Goal: Find contact information: Find contact information

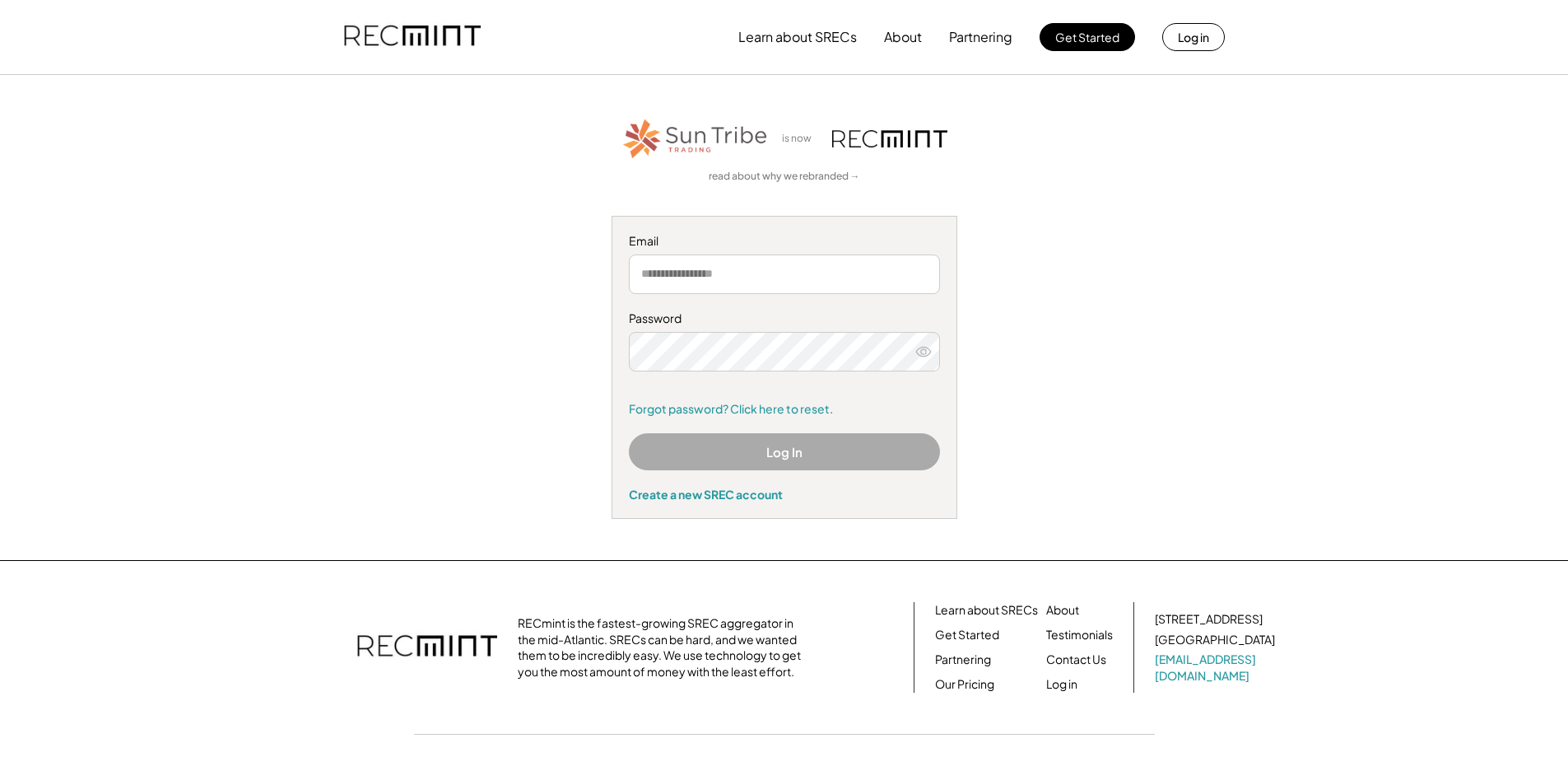
type input "**********"
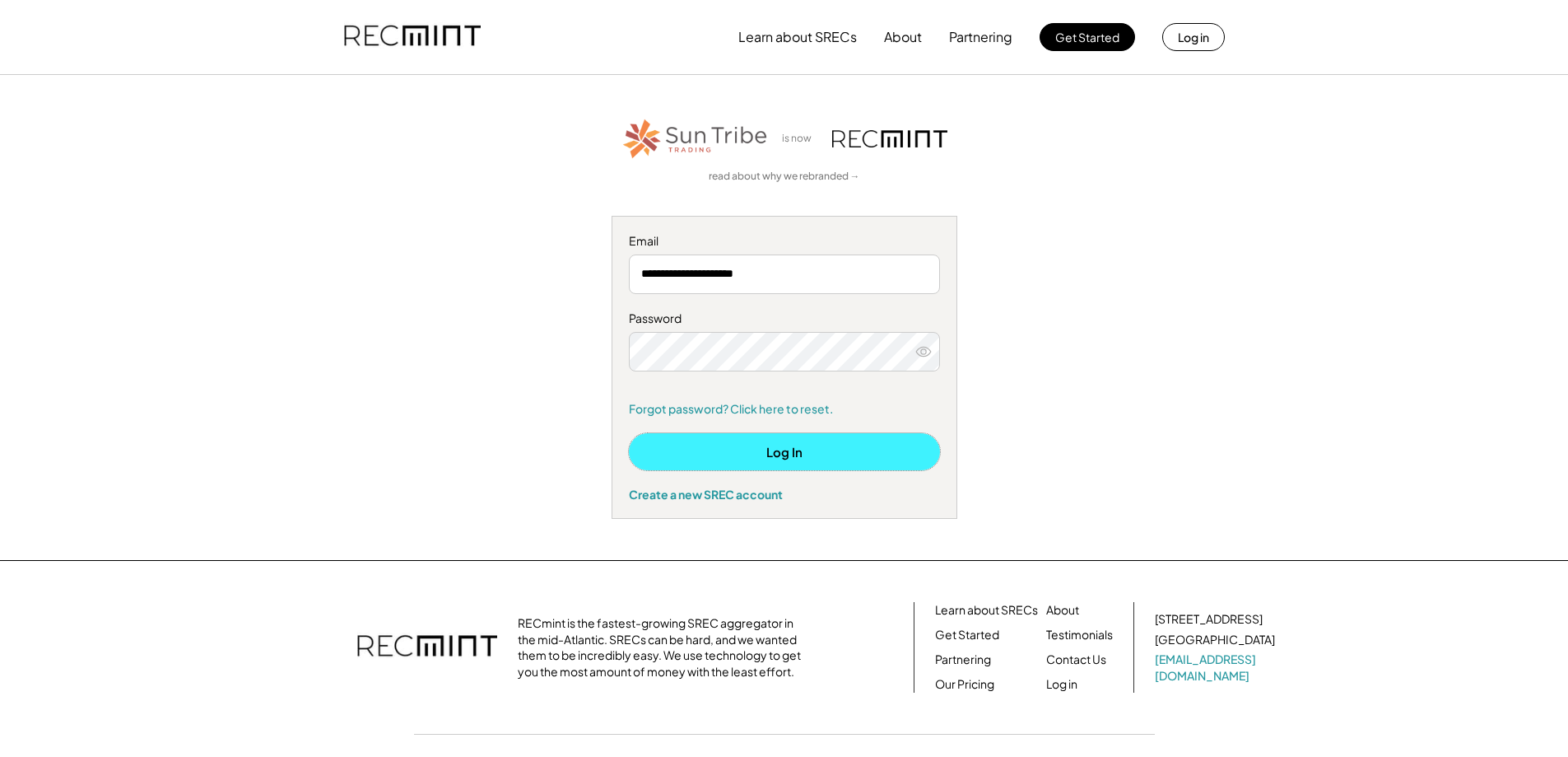
click at [792, 451] on button "Log In" at bounding box center [784, 451] width 311 height 37
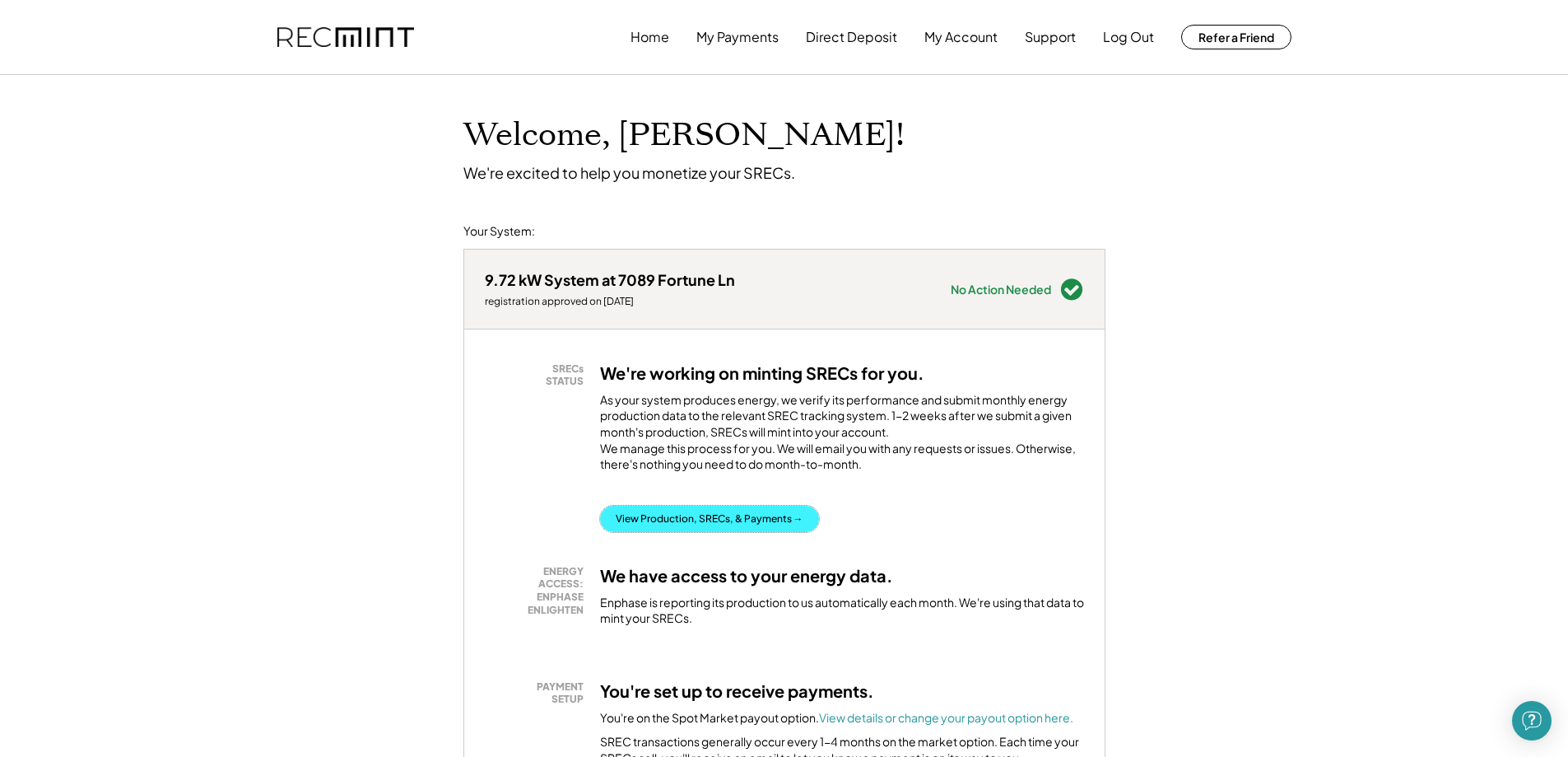
click at [700, 532] on button "View Production, SRECs, & Payments →" at bounding box center [709, 518] width 219 height 27
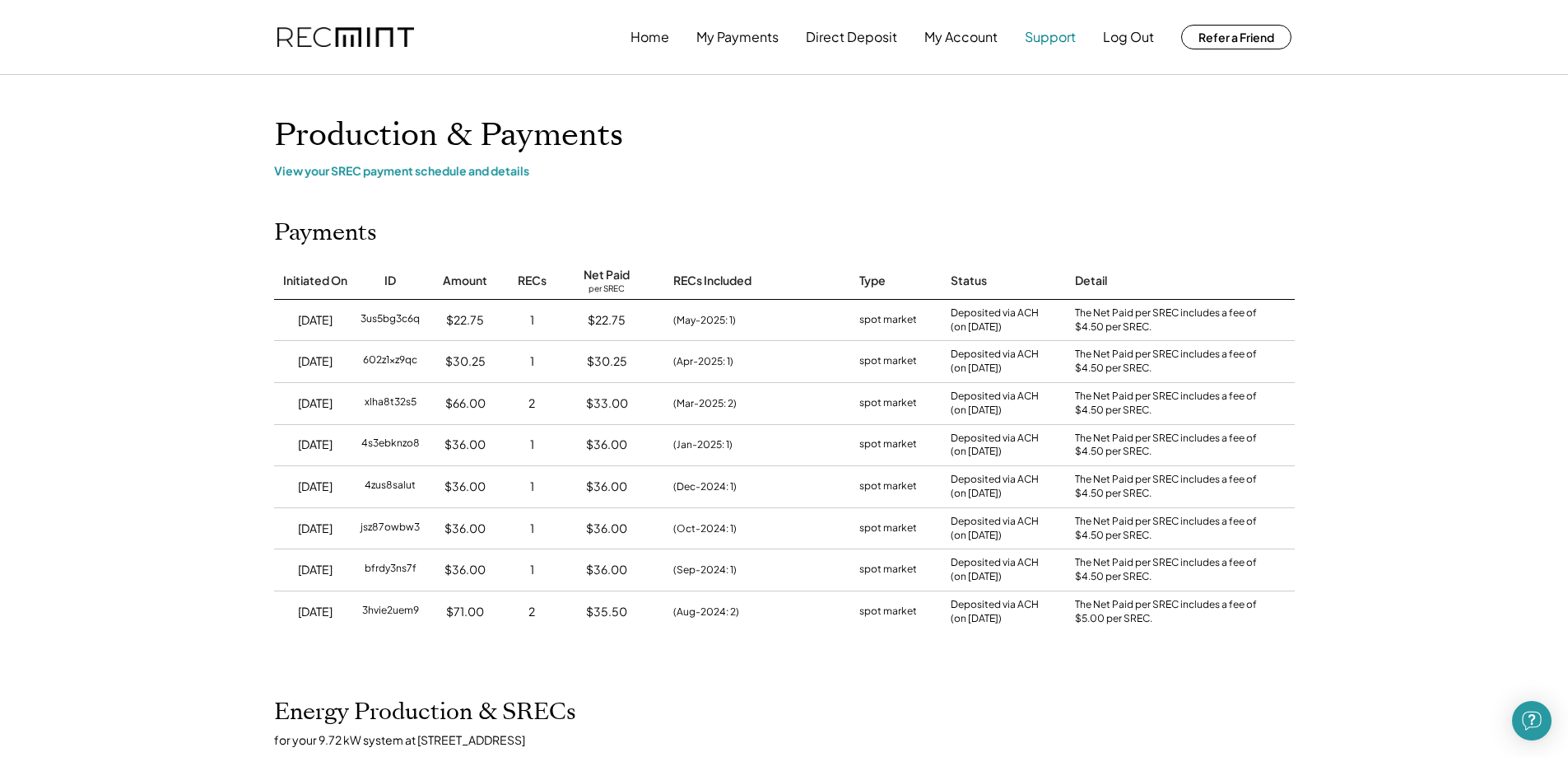
click at [1046, 36] on button "Support" at bounding box center [1051, 37] width 51 height 33
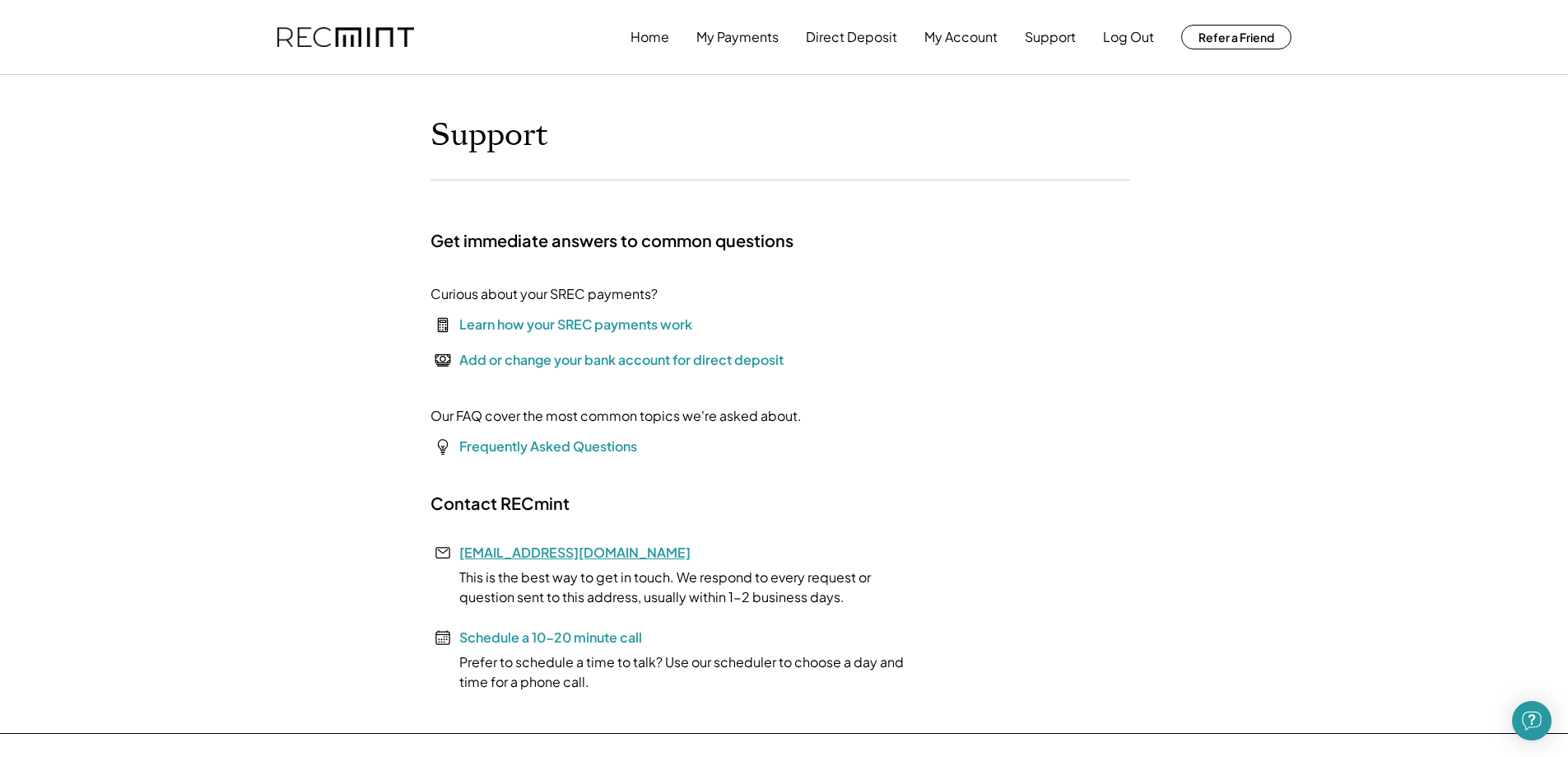
click at [523, 550] on link "[EMAIL_ADDRESS][DOMAIN_NAME]" at bounding box center [575, 551] width 231 height 17
click at [520, 554] on link "[EMAIL_ADDRESS][DOMAIN_NAME]" at bounding box center [575, 551] width 231 height 17
click at [514, 640] on font "Schedule a 10-20 minute call" at bounding box center [550, 637] width 183 height 17
